Goal: Transaction & Acquisition: Subscribe to service/newsletter

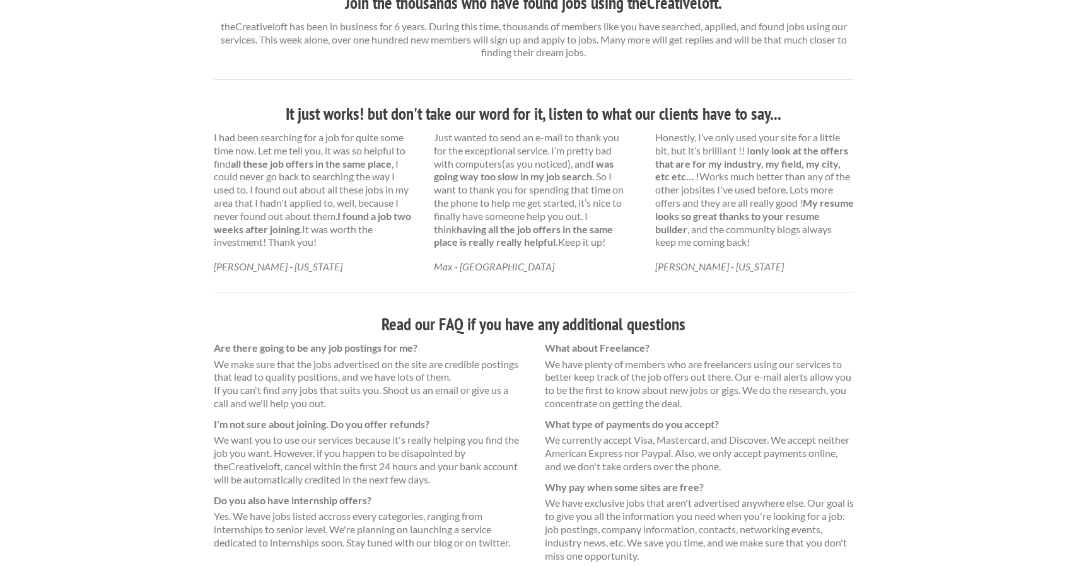
scroll to position [378, 0]
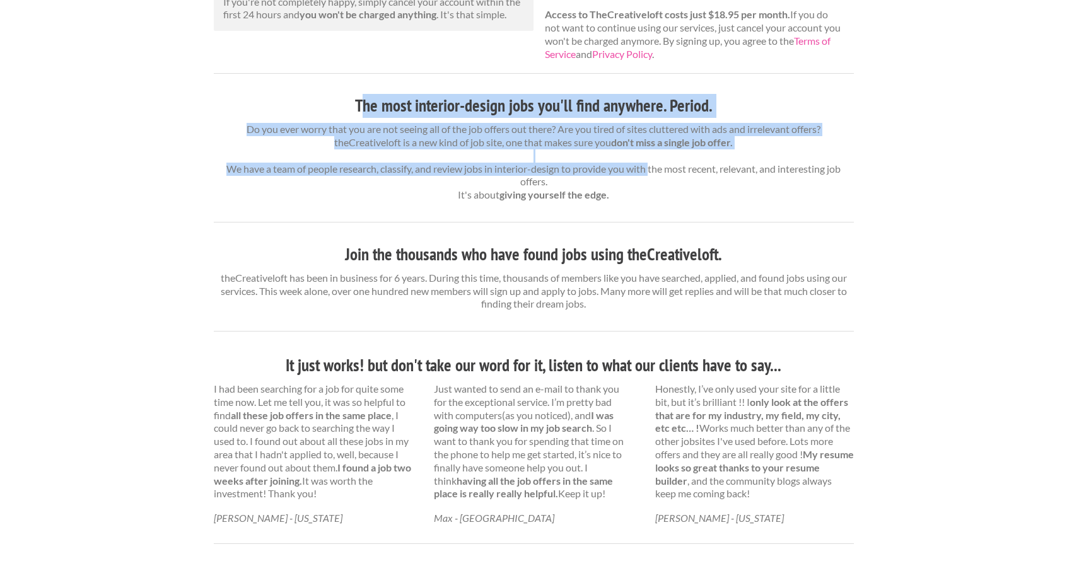
drag, startPoint x: 439, startPoint y: 105, endPoint x: 649, endPoint y: 171, distance: 220.0
click at [647, 170] on div "The most interior-design jobs you'll find anywhere. Period. Do you ever worry t…" at bounding box center [534, 508] width 640 height 829
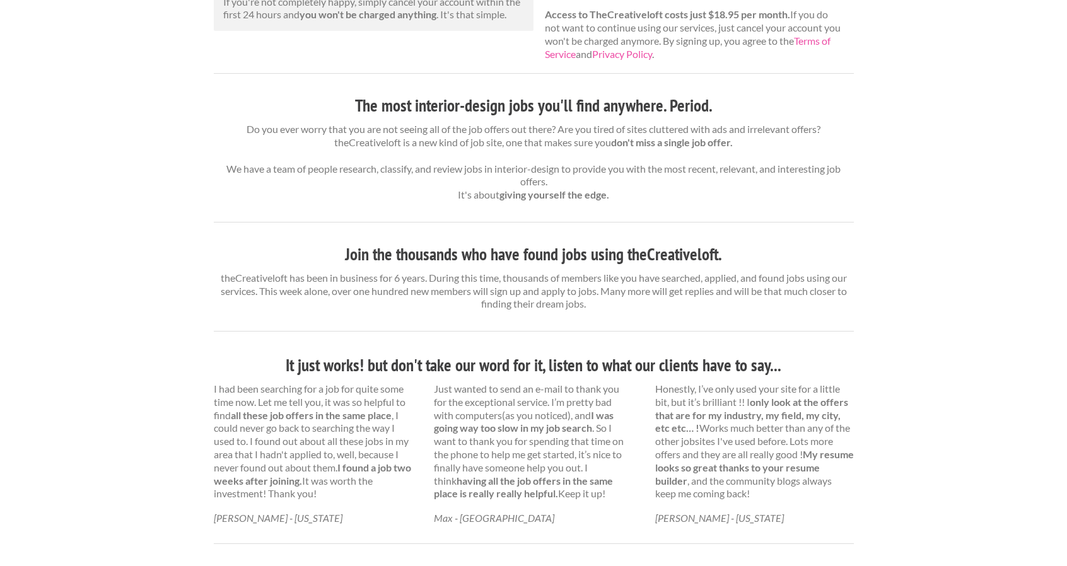
click at [649, 171] on p "Do you ever worry that you are not seeing all of the job offers out there? Are …" at bounding box center [534, 162] width 640 height 79
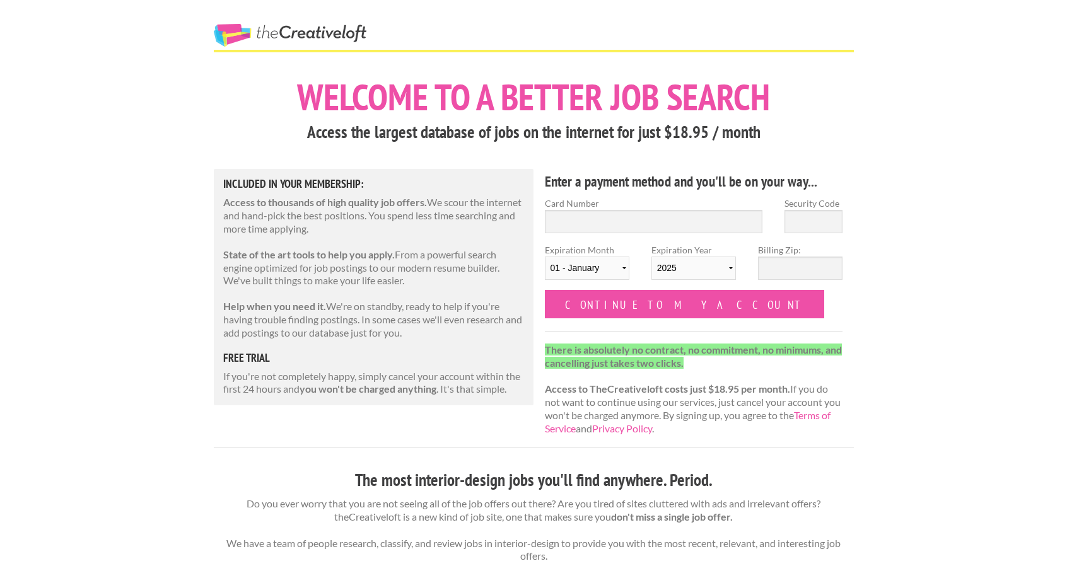
scroll to position [0, 0]
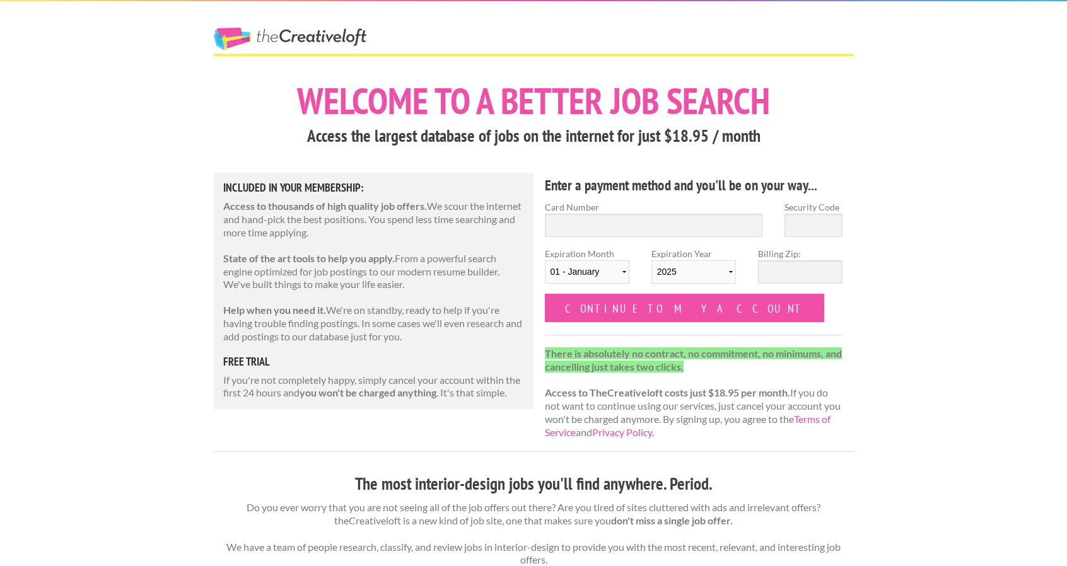
click at [262, 27] on div "The Creative Loft" at bounding box center [312, 27] width 221 height 52
click at [269, 38] on link "The Creative Loft" at bounding box center [290, 39] width 153 height 23
click at [267, 36] on link "The Creative Loft" at bounding box center [290, 39] width 153 height 23
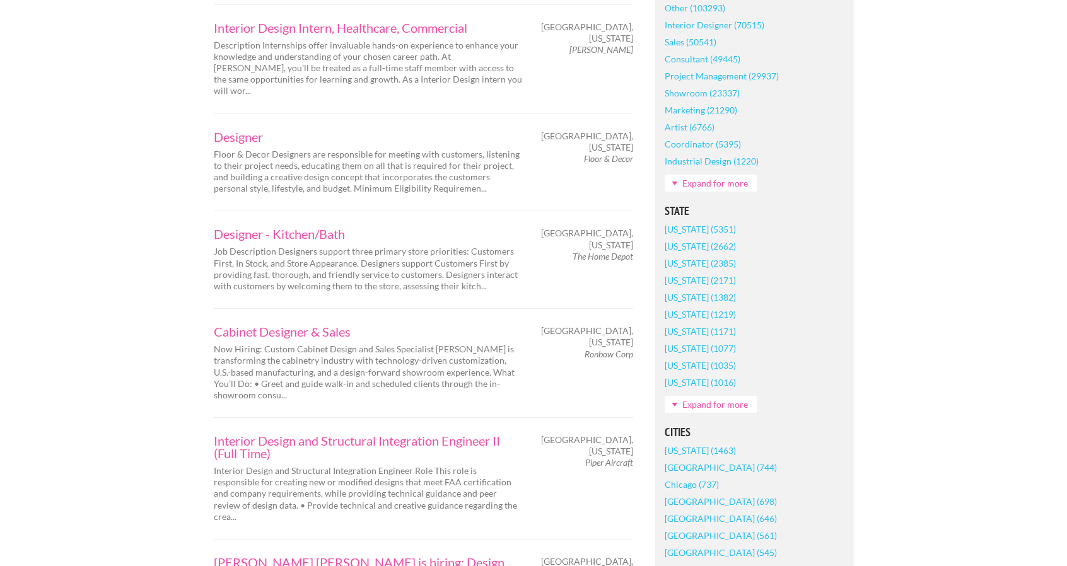
scroll to position [631, 0]
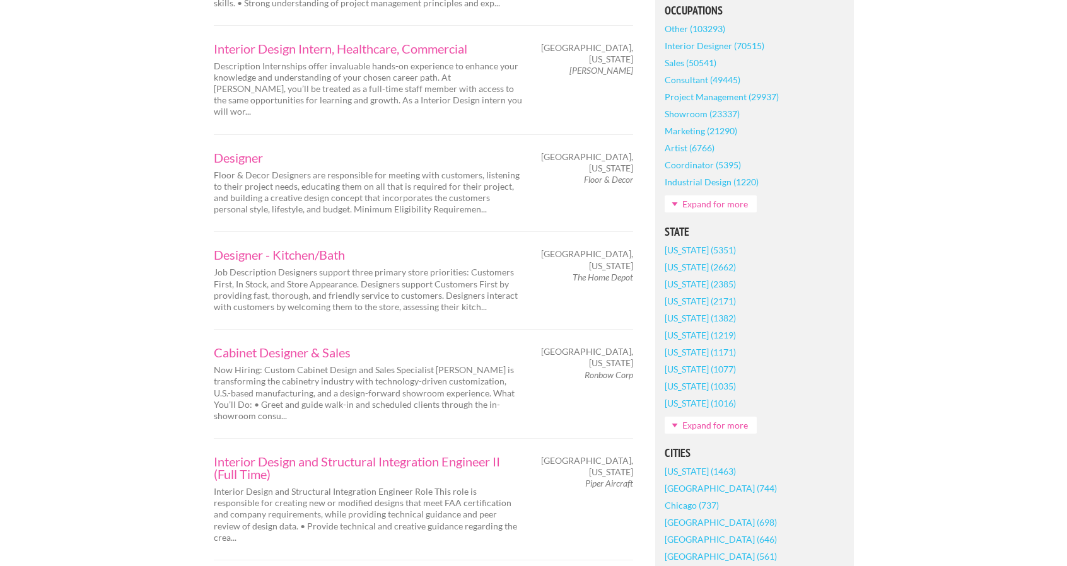
click at [718, 424] on link "Expand for more" at bounding box center [711, 425] width 92 height 17
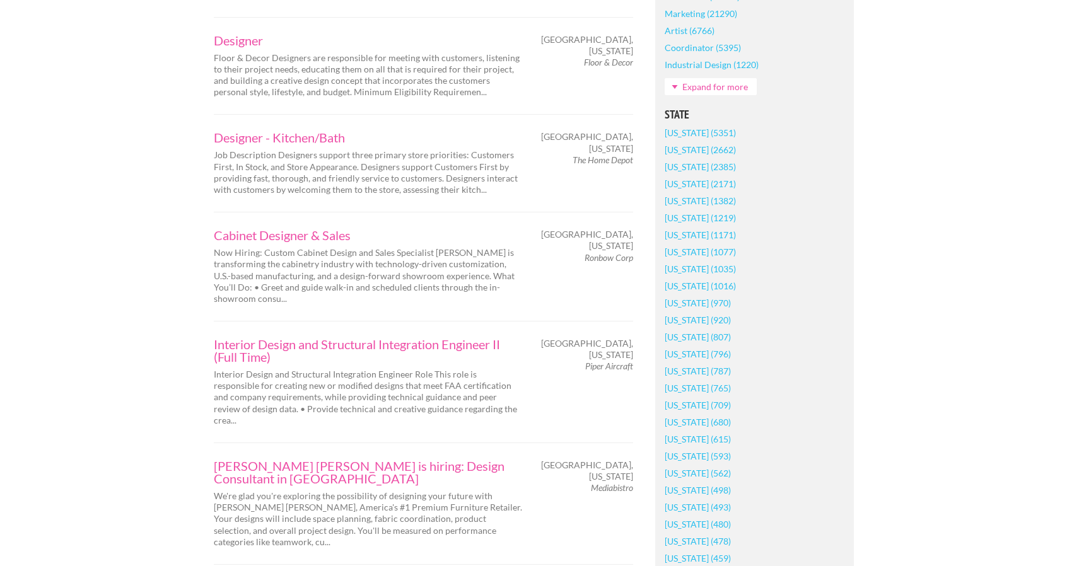
scroll to position [757, 0]
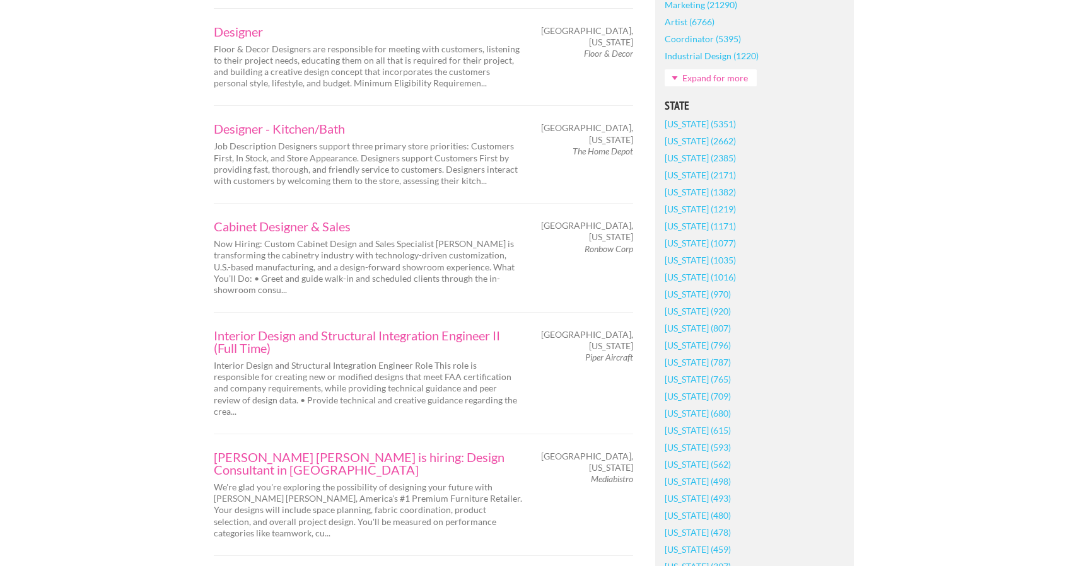
click at [709, 432] on link "Tennessee (615)" at bounding box center [698, 430] width 66 height 17
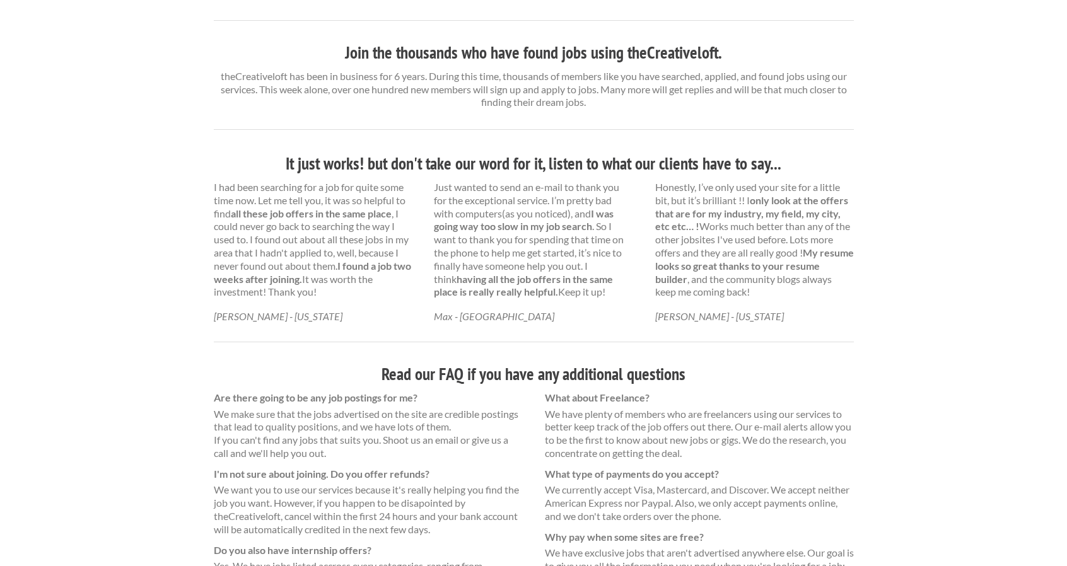
scroll to position [631, 0]
